Goal: Feedback & Contribution: Leave review/rating

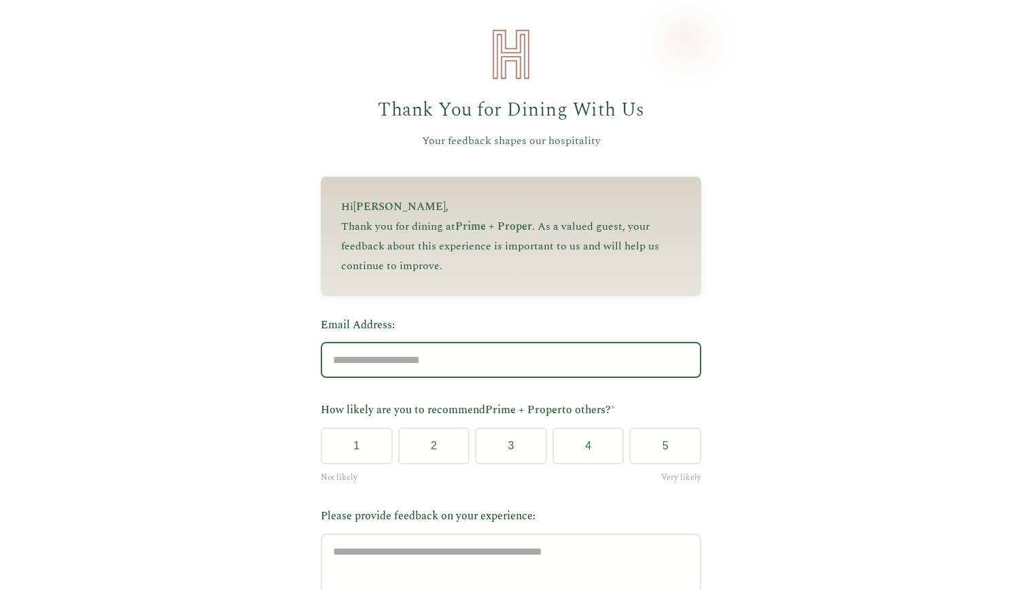
click at [374, 357] on input "Email Address:" at bounding box center [511, 360] width 380 height 36
type input "**********"
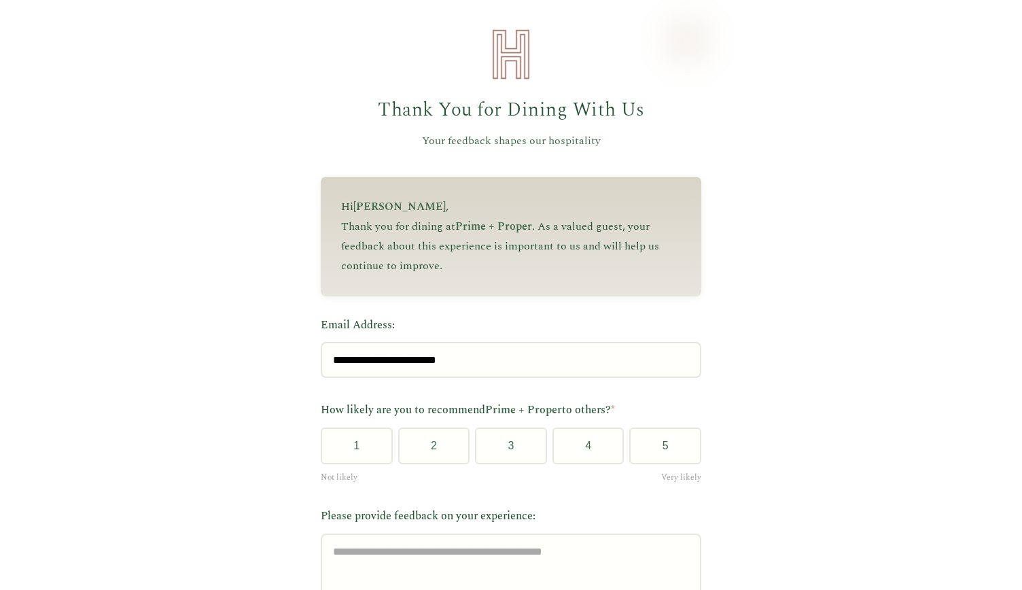
click at [672, 471] on div "How likely are you to recommend Prime + Proper to others? * 1 2 3 4 5 Not likel…" at bounding box center [511, 442] width 380 height 82
click at [672, 452] on button "5" at bounding box center [665, 445] width 72 height 37
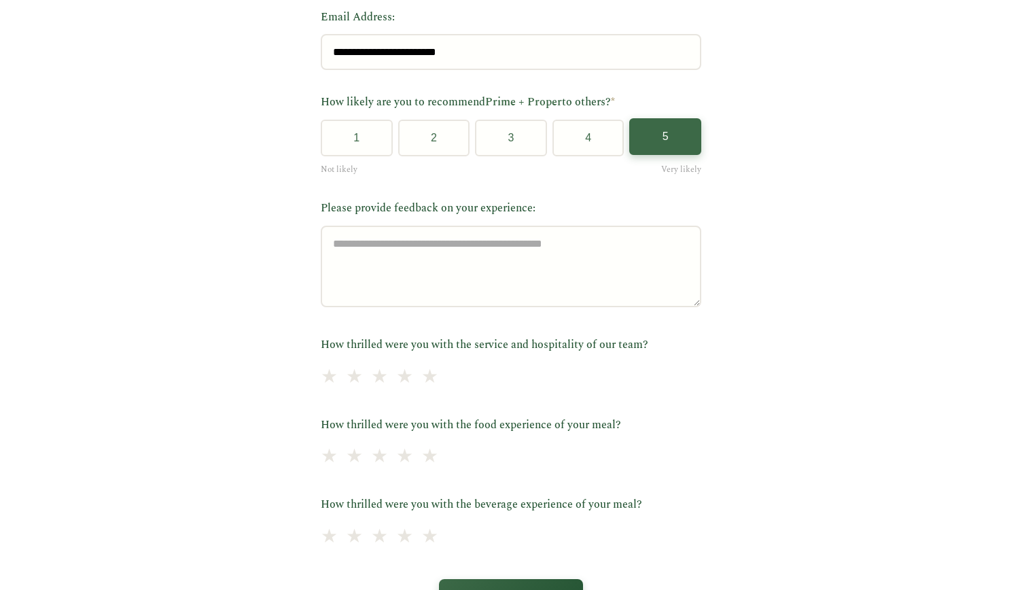
scroll to position [380, 0]
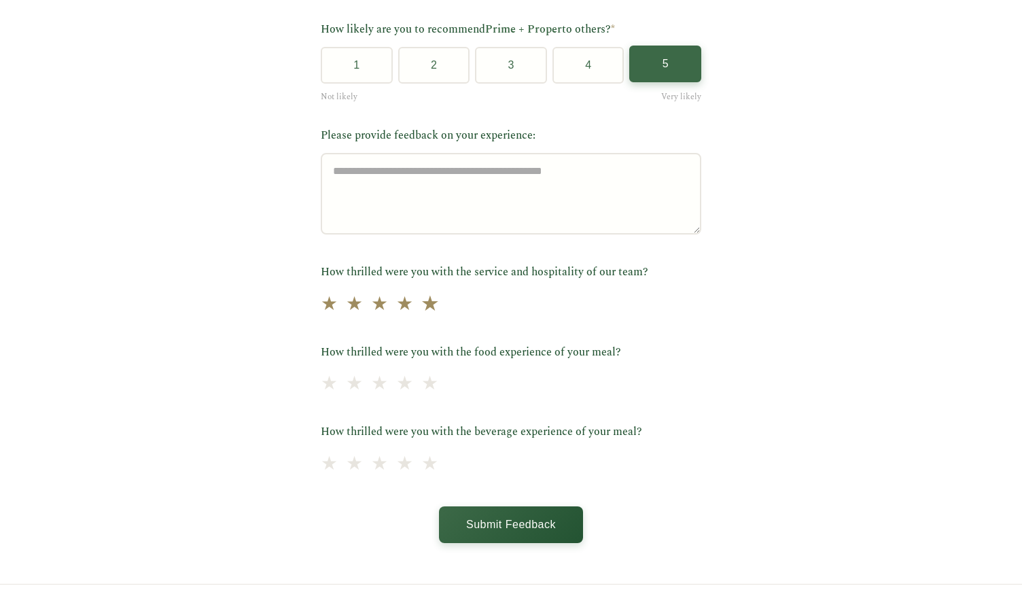
click at [424, 306] on span "★" at bounding box center [429, 303] width 19 height 33
click at [421, 382] on span "★" at bounding box center [429, 383] width 19 height 33
click at [399, 469] on span "★" at bounding box center [404, 463] width 19 height 33
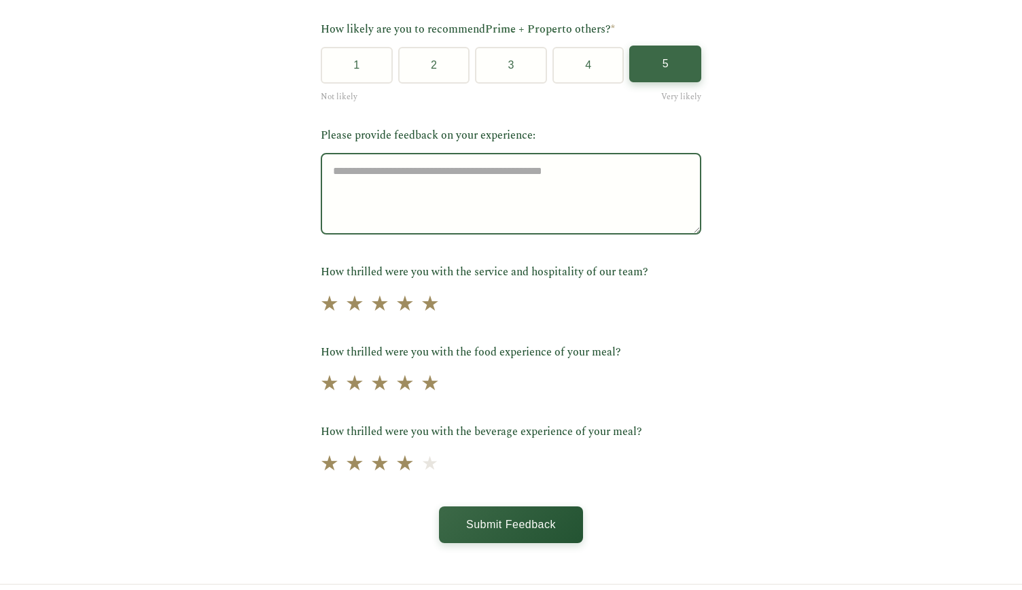
click at [487, 184] on textarea "Please provide feedback on your experience:" at bounding box center [511, 194] width 380 height 82
type textarea "*"
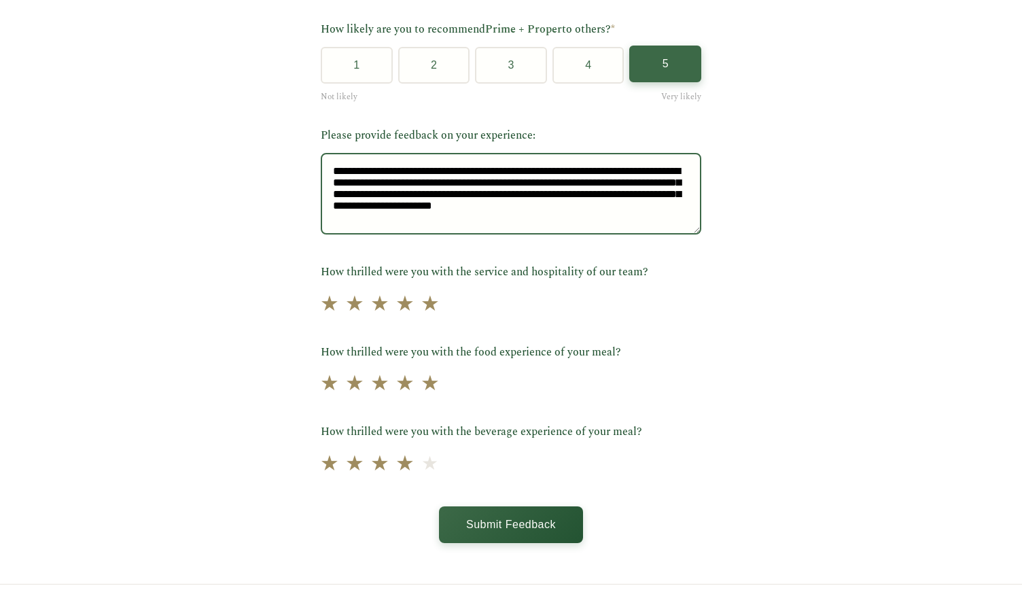
scroll to position [14, 0]
type textarea "**********"
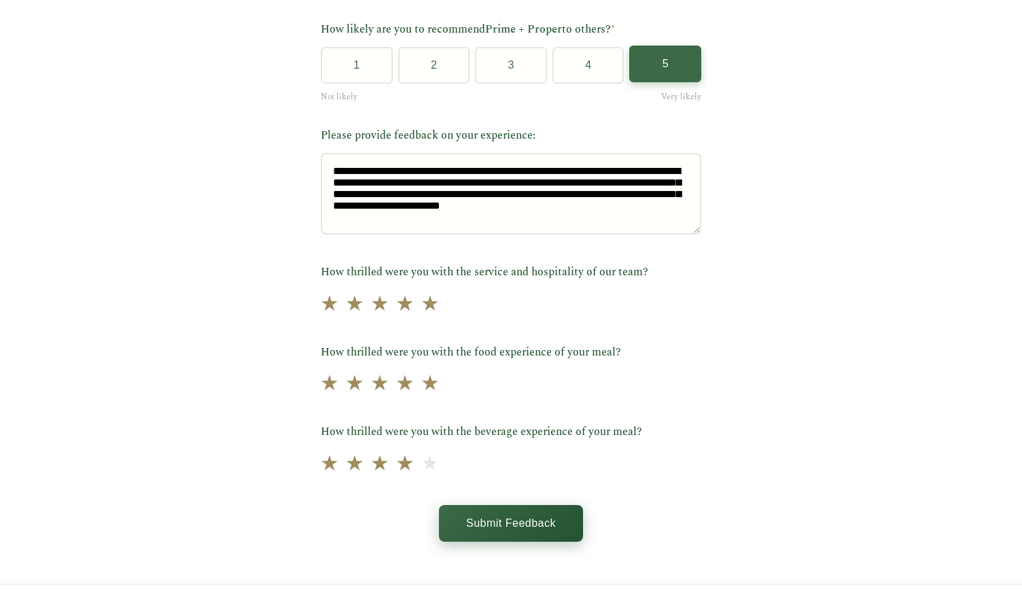
click at [530, 535] on button "Submit Feedback" at bounding box center [511, 523] width 144 height 37
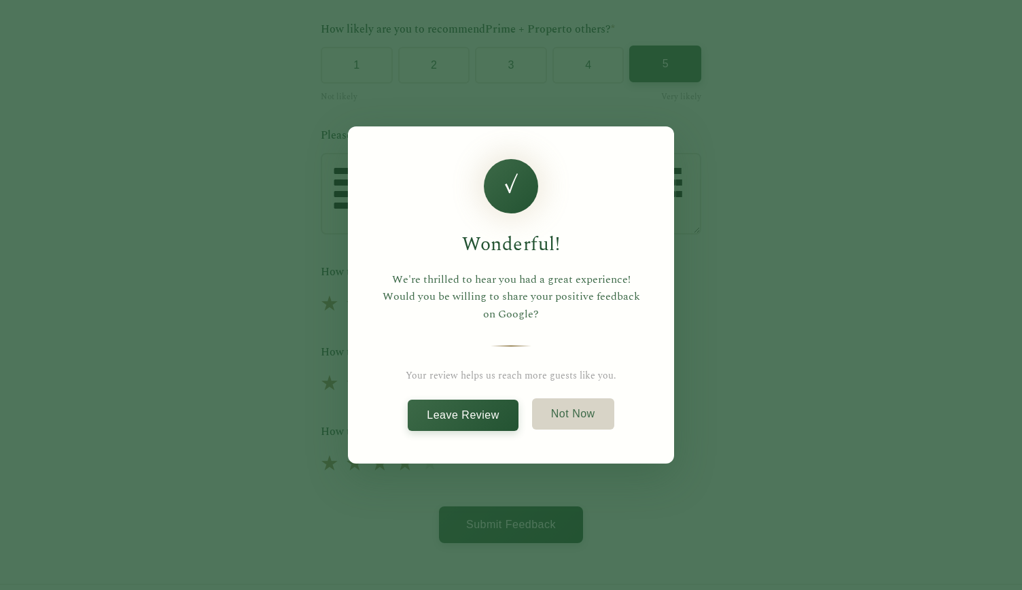
click at [576, 418] on button "Not Now" at bounding box center [573, 413] width 82 height 31
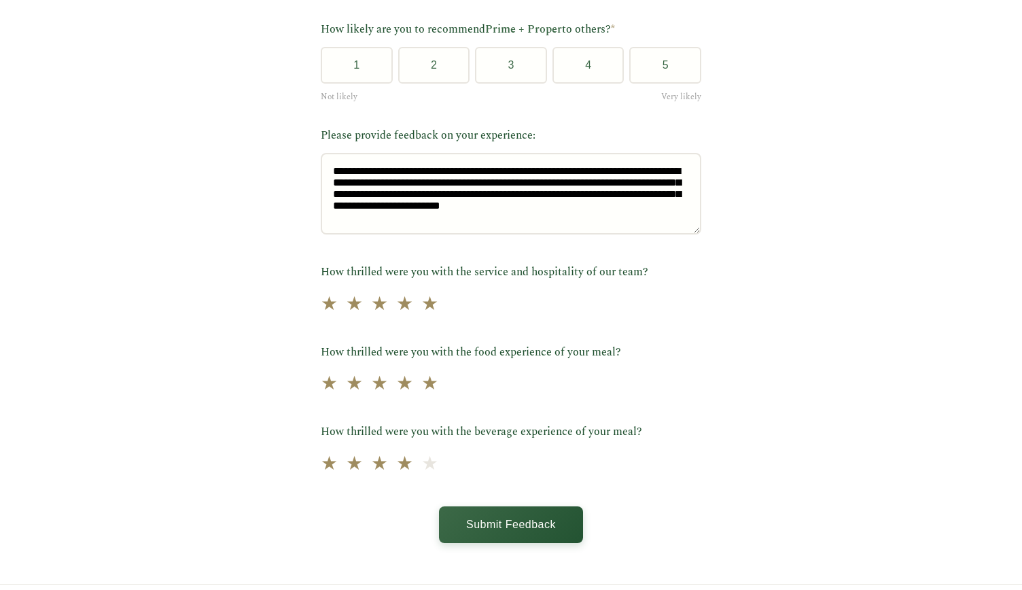
scroll to position [0, 0]
